Goal: Task Accomplishment & Management: Use online tool/utility

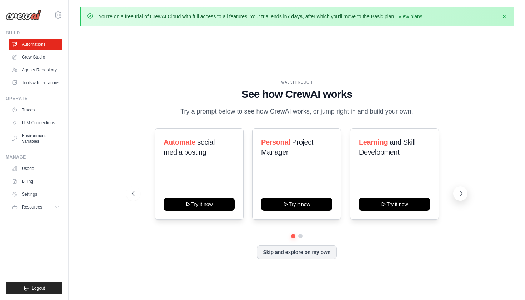
click at [456, 196] on button at bounding box center [461, 194] width 14 height 14
click at [132, 194] on icon at bounding box center [132, 193] width 7 height 7
click at [35, 59] on link "Crew Studio" at bounding box center [36, 56] width 54 height 11
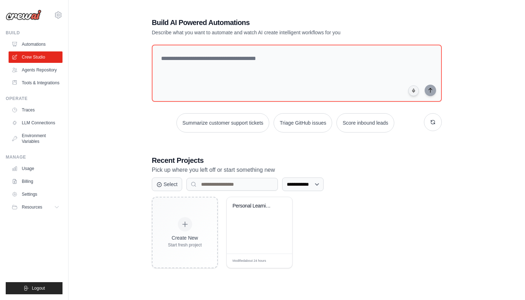
scroll to position [39, 0]
click at [47, 71] on link "Agents Repository" at bounding box center [36, 69] width 54 height 11
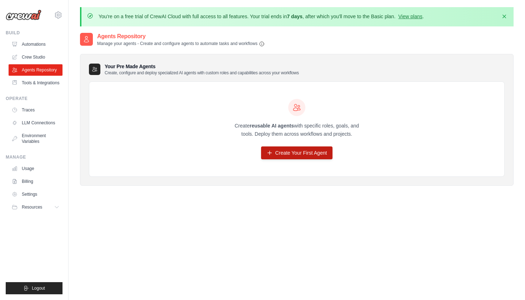
click at [301, 151] on link "Create Your First Agent" at bounding box center [297, 153] width 72 height 13
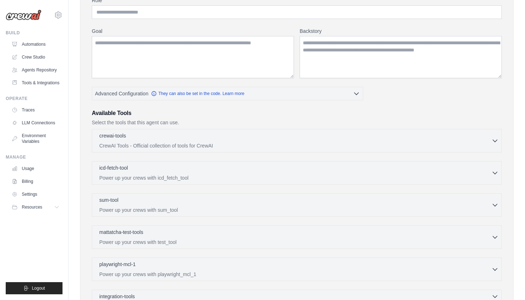
scroll to position [95, 0]
click at [254, 141] on div "crewai-tools 0 selected CrewAI Tools - Official collection of tools for CrewAI" at bounding box center [295, 140] width 393 height 17
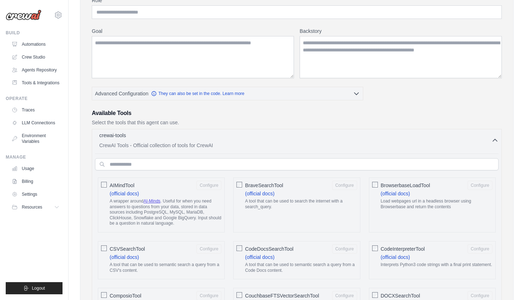
click at [254, 141] on div "crewai-tools 0 selected CrewAI Tools - Official collection of tools for CrewAI" at bounding box center [295, 140] width 393 height 17
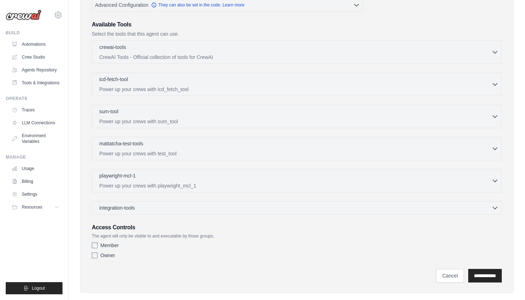
scroll to position [178, 0]
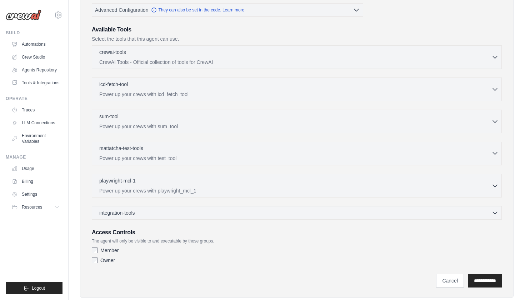
click at [233, 152] on div "mattatcha-test-tools 0 selected" at bounding box center [295, 149] width 393 height 9
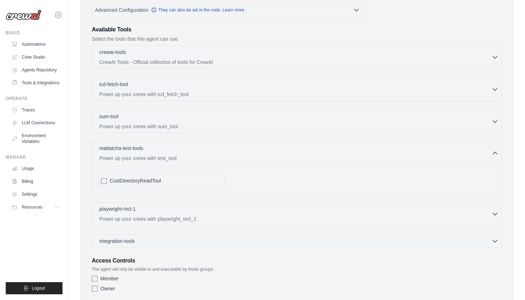
click at [233, 152] on div "mattatcha-test-tools 0 selected" at bounding box center [295, 149] width 393 height 9
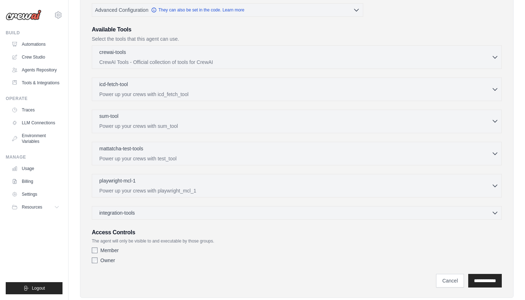
click at [235, 124] on p "Power up your crews with sum_tool" at bounding box center [295, 126] width 393 height 7
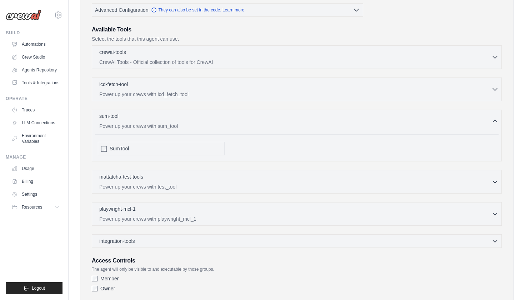
click at [235, 124] on p "Power up your crews with sum_tool" at bounding box center [295, 126] width 393 height 7
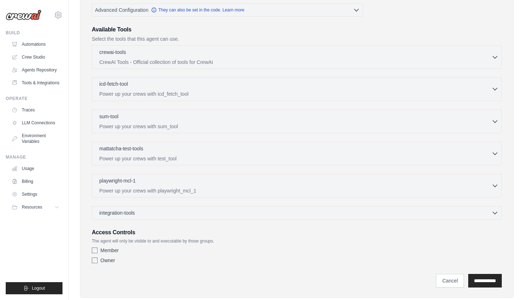
click at [226, 89] on div "icd-fetch-tool 0 selected Power up your crews with icd_fetch_tool" at bounding box center [295, 88] width 393 height 17
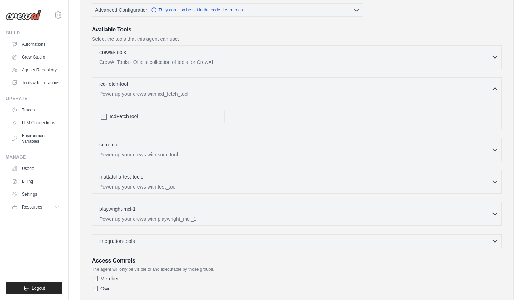
click at [226, 89] on div "icd-fetch-tool 0 selected Power up your crews with icd_fetch_tool" at bounding box center [295, 88] width 393 height 17
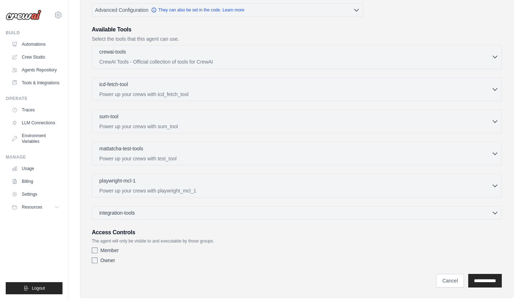
click at [224, 59] on p "CrewAI Tools - Official collection of tools for CrewAI" at bounding box center [295, 61] width 393 height 7
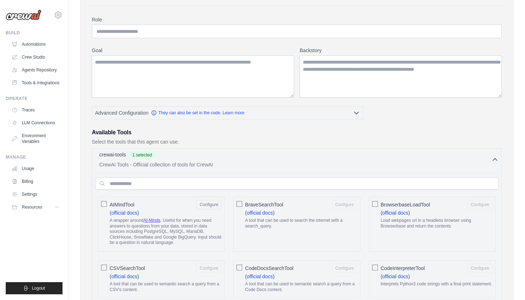
scroll to position [76, 0]
click at [36, 57] on link "Crew Studio" at bounding box center [36, 56] width 54 height 11
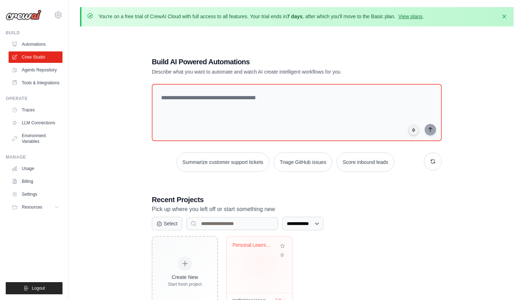
click at [262, 262] on div "Personal Learning Management System" at bounding box center [259, 265] width 65 height 56
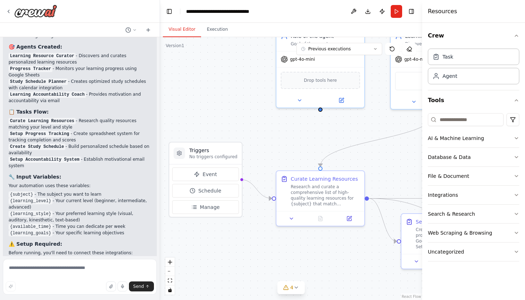
scroll to position [582, 0]
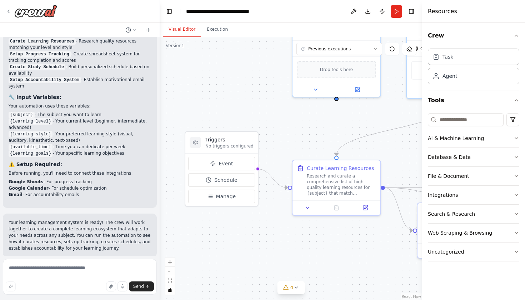
drag, startPoint x: 268, startPoint y: 103, endPoint x: 257, endPoint y: 47, distance: 57.2
click at [257, 47] on div ".deletable-edge-delete-btn { width: 20px; height: 20px; border: 0px solid #ffff…" at bounding box center [291, 168] width 262 height 263
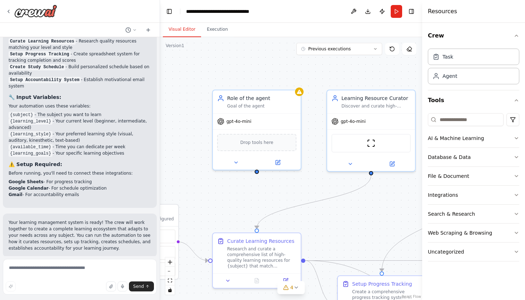
drag, startPoint x: 282, startPoint y: 120, endPoint x: 198, endPoint y: 191, distance: 110.1
click at [198, 191] on div ".deletable-edge-delete-btn { width: 20px; height: 20px; border: 0px solid #ffff…" at bounding box center [291, 168] width 262 height 263
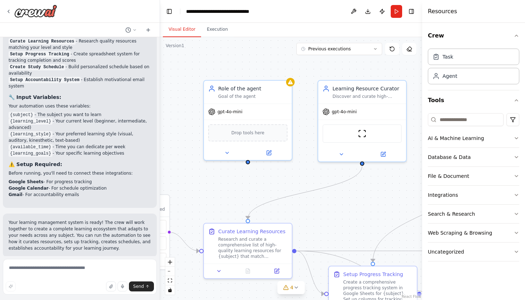
drag, startPoint x: 237, startPoint y: 203, endPoint x: 233, endPoint y: 195, distance: 8.6
click at [233, 195] on div ".deletable-edge-delete-btn { width: 20px; height: 20px; border: 0px solid #ffff…" at bounding box center [291, 168] width 262 height 263
click at [227, 150] on icon at bounding box center [227, 152] width 6 height 6
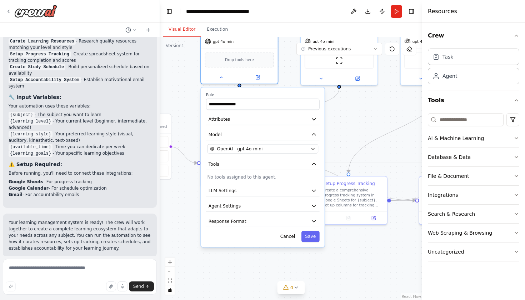
drag, startPoint x: 190, startPoint y: 172, endPoint x: 189, endPoint y: 81, distance: 90.8
click at [189, 81] on div ".deletable-edge-delete-btn { width: 20px; height: 20px; border: 0px solid #ffff…" at bounding box center [291, 168] width 262 height 263
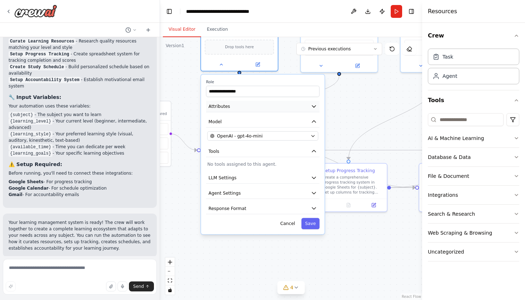
click at [313, 106] on icon "button" at bounding box center [314, 107] width 4 height 2
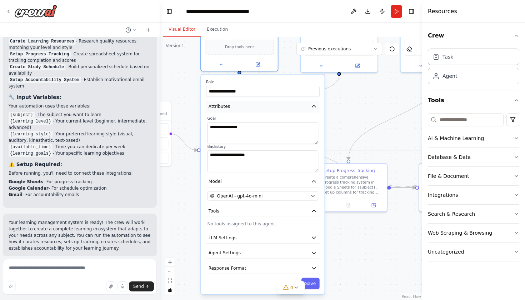
click at [313, 106] on icon "button" at bounding box center [314, 106] width 6 height 6
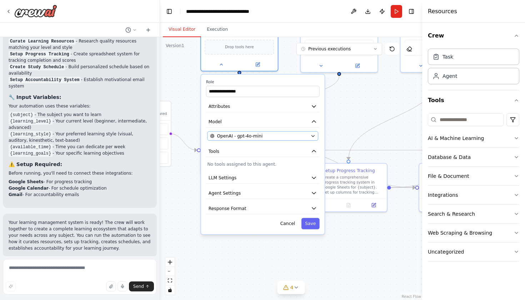
click at [317, 137] on button "OpenAI - gpt-4o-mini" at bounding box center [262, 136] width 111 height 9
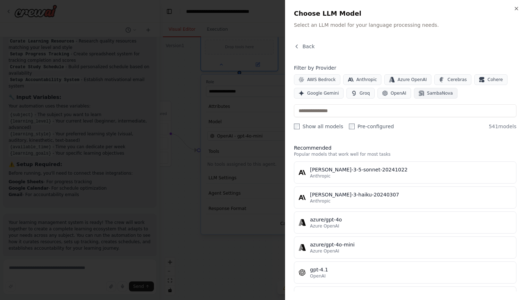
click at [442, 94] on span "SambaNova" at bounding box center [441, 93] width 26 height 6
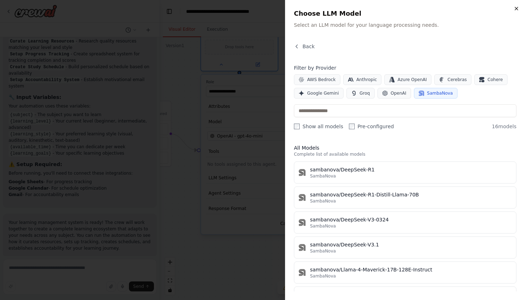
click at [519, 9] on icon "button" at bounding box center [517, 9] width 6 height 6
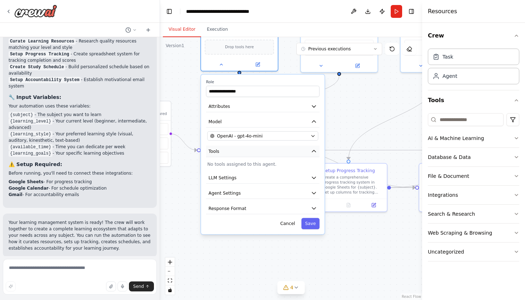
click at [312, 153] on icon "button" at bounding box center [314, 151] width 6 height 6
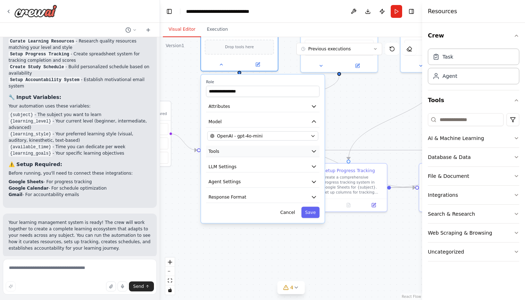
click at [312, 153] on icon "button" at bounding box center [314, 151] width 6 height 6
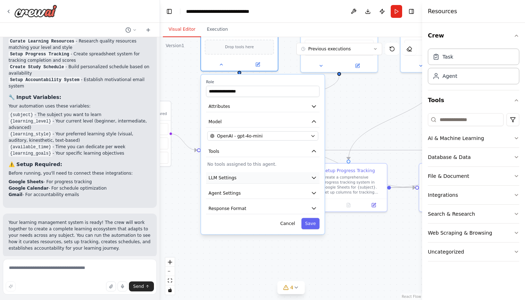
click at [317, 178] on icon "button" at bounding box center [314, 178] width 6 height 6
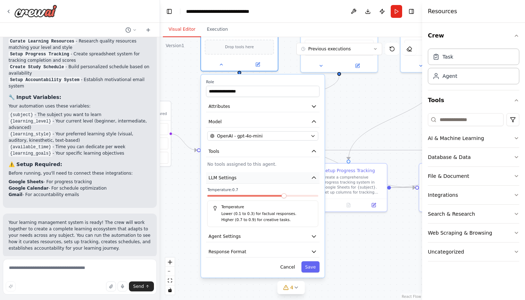
click at [315, 178] on icon "button" at bounding box center [314, 178] width 4 height 2
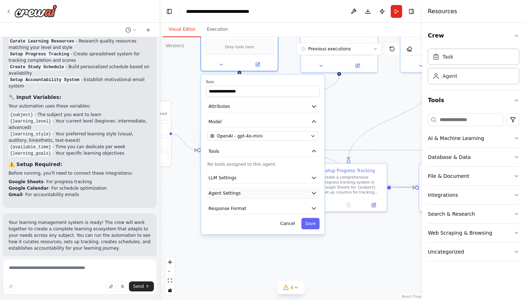
click at [311, 196] on button "Agent Settings" at bounding box center [263, 193] width 114 height 11
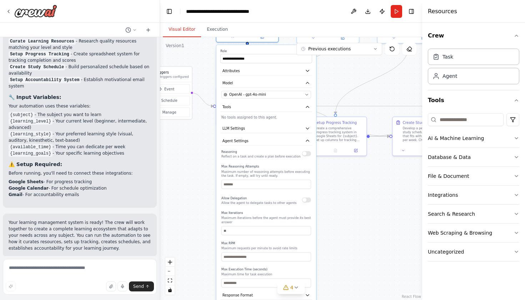
drag, startPoint x: 342, startPoint y: 237, endPoint x: 338, endPoint y: 180, distance: 57.0
click at [338, 180] on div ".deletable-edge-delete-btn { width: 20px; height: 20px; border: 0px solid #ffff…" at bounding box center [291, 168] width 262 height 263
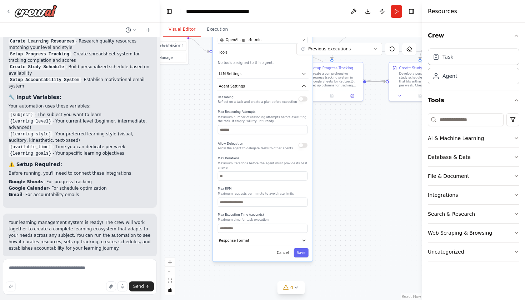
drag, startPoint x: 337, startPoint y: 214, endPoint x: 334, endPoint y: 159, distance: 54.8
click at [334, 159] on div ".deletable-edge-delete-btn { width: 20px; height: 20px; border: 0px solid #ffff…" at bounding box center [291, 168] width 262 height 263
click at [304, 86] on icon "button" at bounding box center [304, 85] width 3 height 1
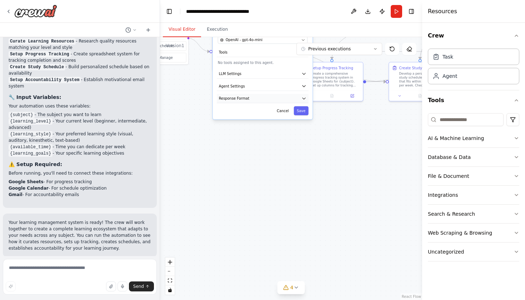
click at [301, 99] on button "Response Format" at bounding box center [263, 98] width 92 height 9
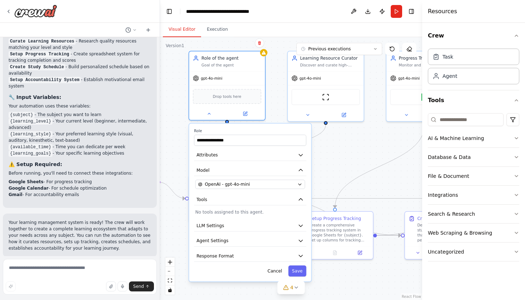
drag, startPoint x: 351, startPoint y: 134, endPoint x: 347, endPoint y: 291, distance: 157.7
click at [347, 291] on div ".deletable-edge-delete-btn { width: 20px; height: 20px; border: 0px solid #ffff…" at bounding box center [291, 168] width 262 height 263
